Goal: Information Seeking & Learning: Learn about a topic

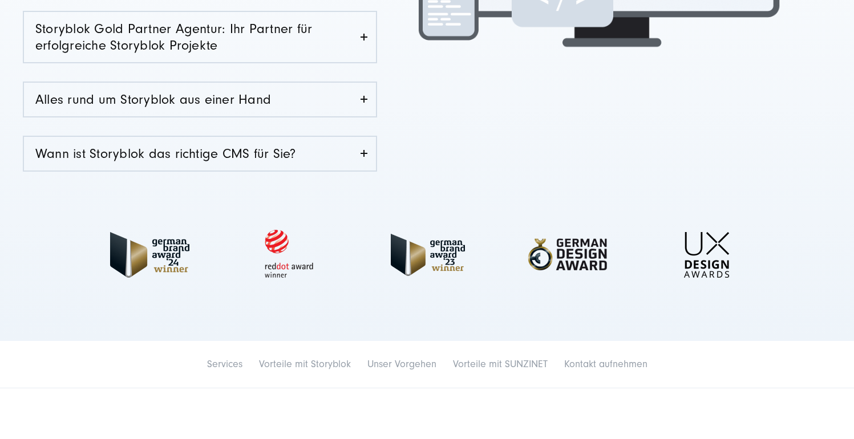
scroll to position [449, 0]
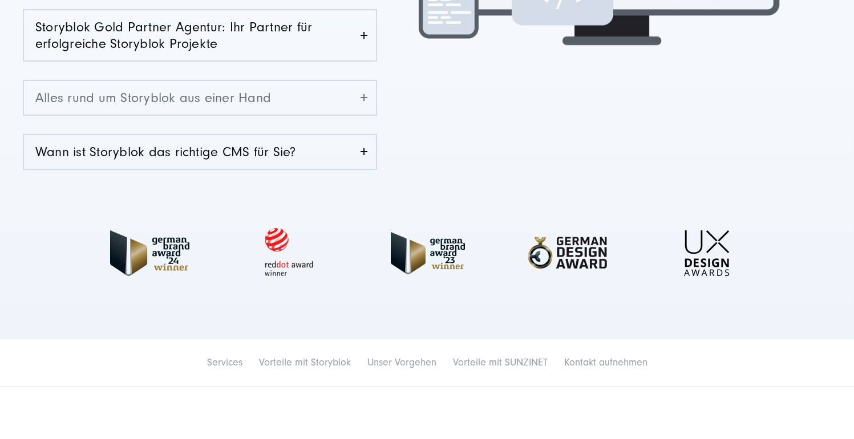
click at [238, 105] on link "Alles rund um Storyblok aus einer Hand" at bounding box center [200, 98] width 352 height 34
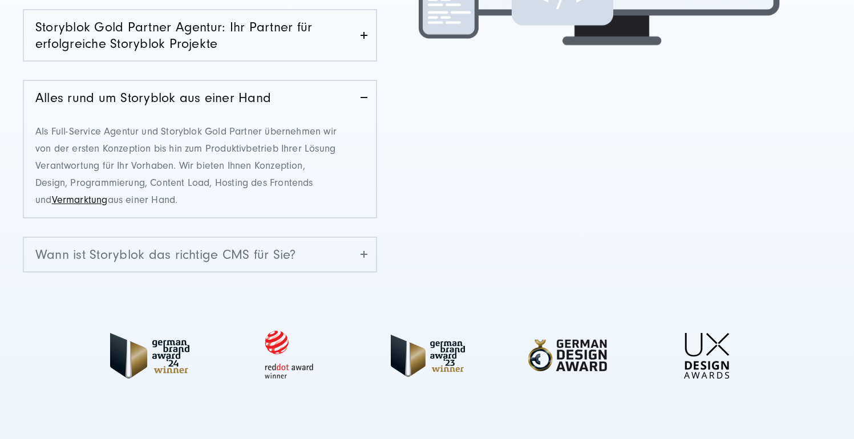
click at [257, 257] on link "Wann ist Storyblok das richtige CMS für Sie?" at bounding box center [200, 255] width 352 height 34
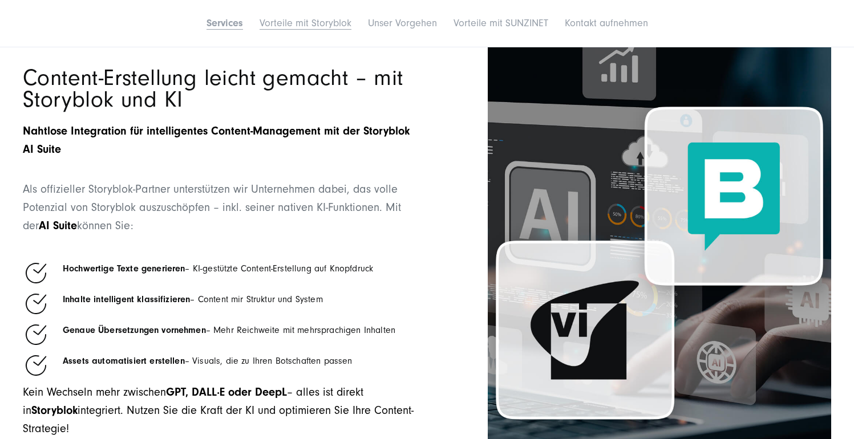
click at [306, 22] on link "Vorteile mit Storyblok" at bounding box center [306, 23] width 92 height 12
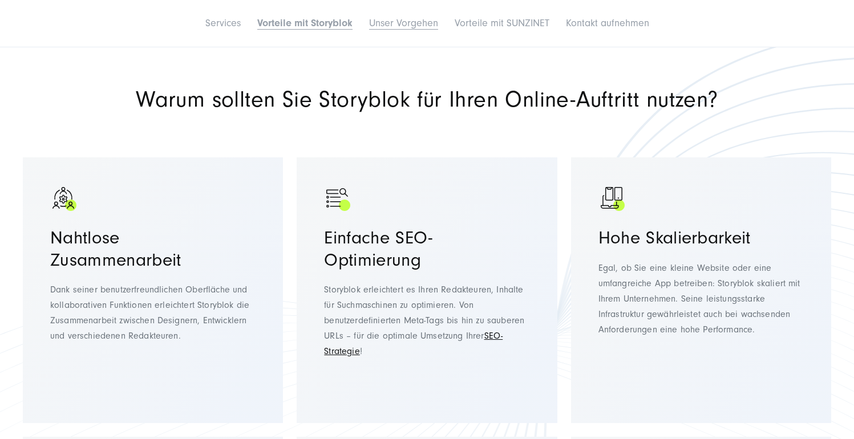
click at [399, 26] on link "Unser Vorgehen" at bounding box center [403, 23] width 69 height 12
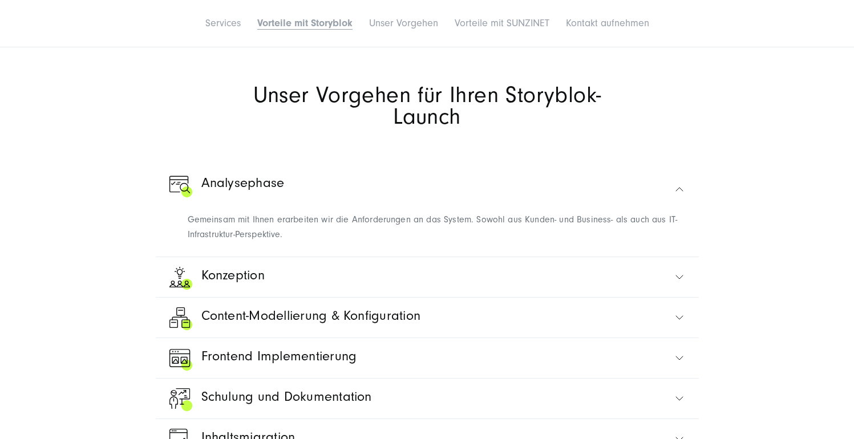
scroll to position [3506, 0]
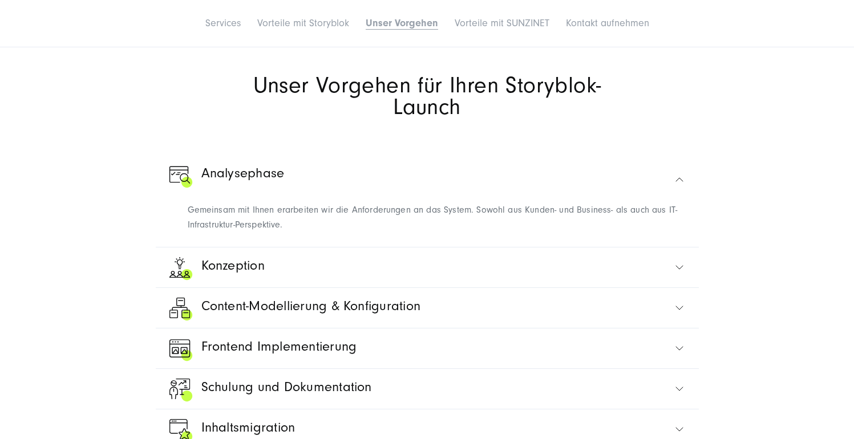
click at [293, 311] on span "Content-Modellierung & Konfiguration" at bounding box center [311, 308] width 220 height 27
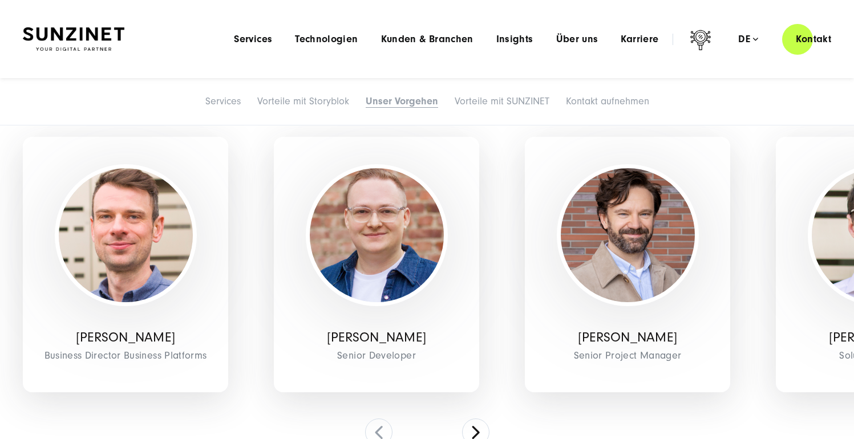
scroll to position [4603, 0]
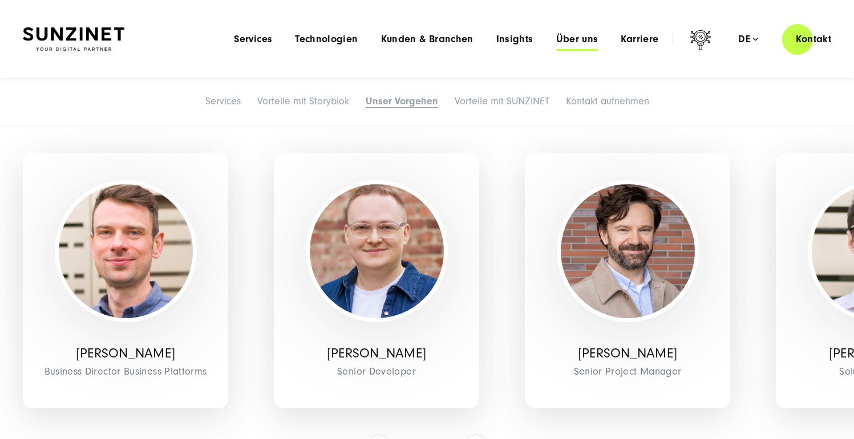
click at [594, 44] on span "Über uns" at bounding box center [577, 39] width 42 height 11
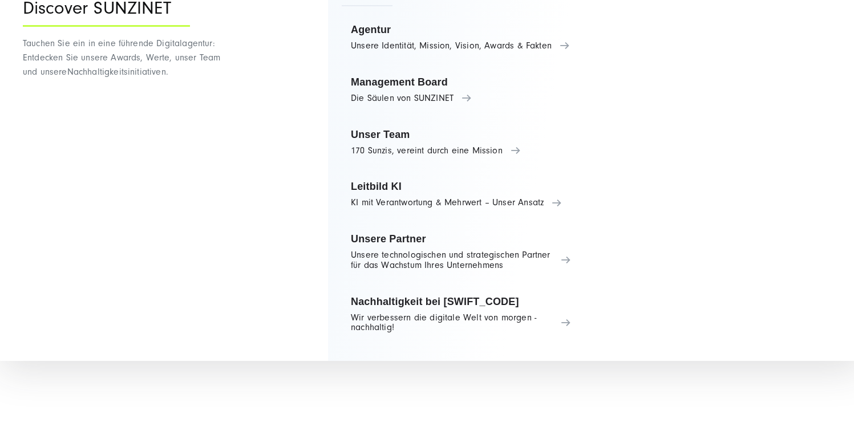
scroll to position [5660, 0]
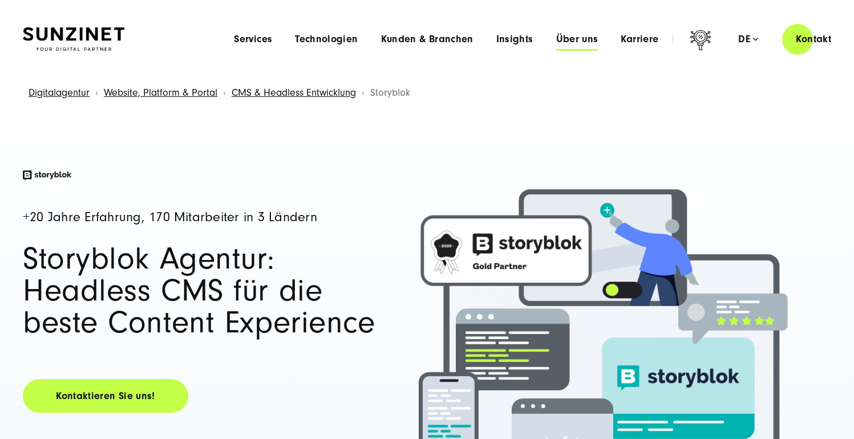
click at [587, 43] on span "Über uns" at bounding box center [577, 39] width 42 height 11
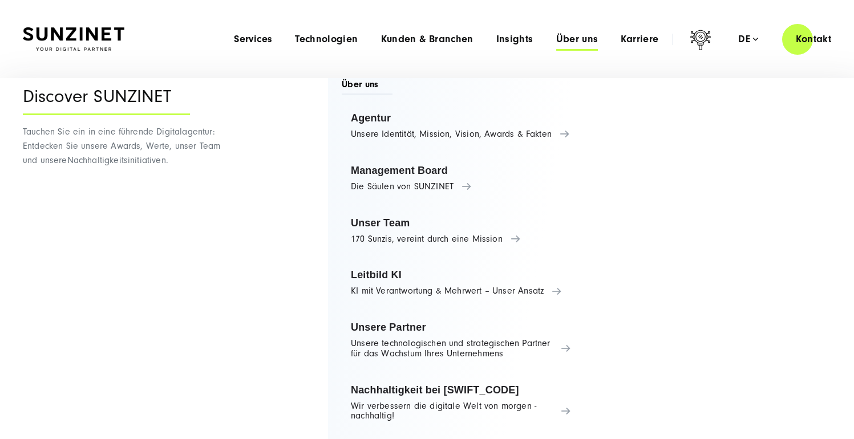
scroll to position [23, 0]
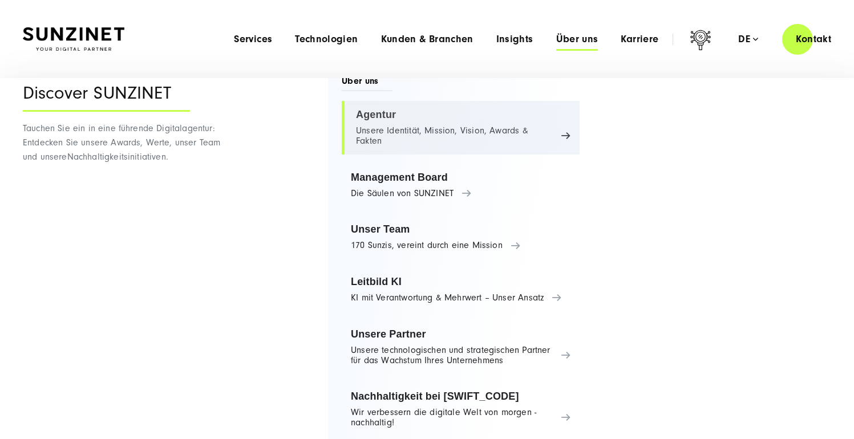
click at [565, 127] on link "Agentur Unsere Identität, Mission, Vision, Awards & Fakten" at bounding box center [461, 128] width 238 height 54
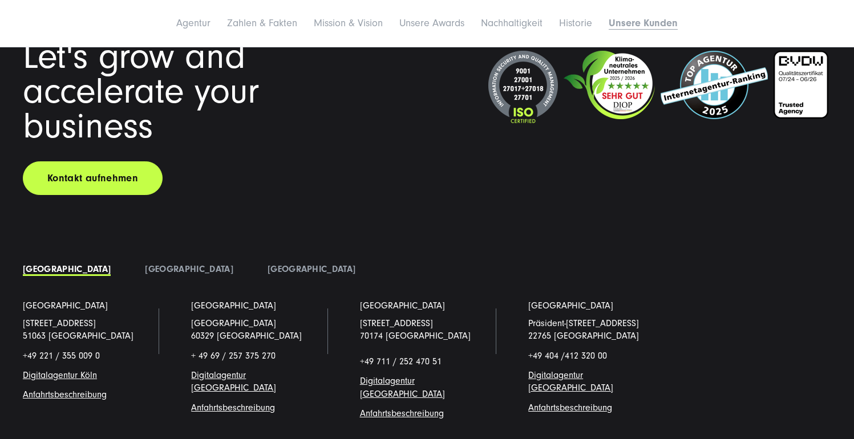
scroll to position [8931, 0]
